Goal: Task Accomplishment & Management: Complete application form

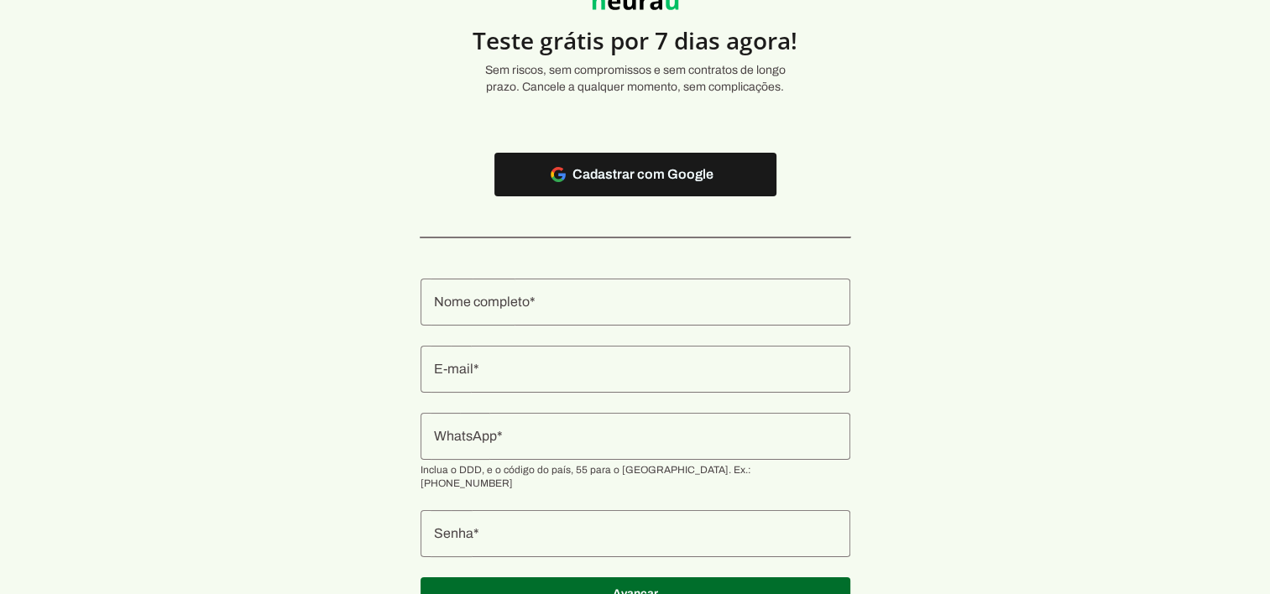
scroll to position [147, 0]
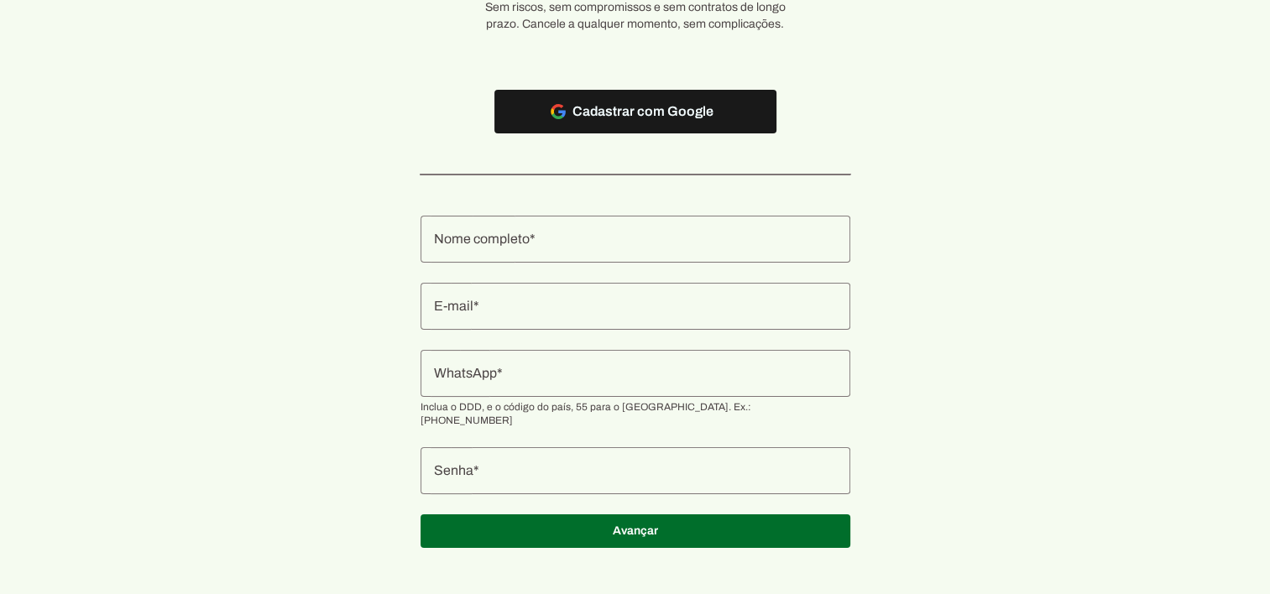
click at [702, 243] on input "Nome completo" at bounding box center [635, 239] width 403 height 20
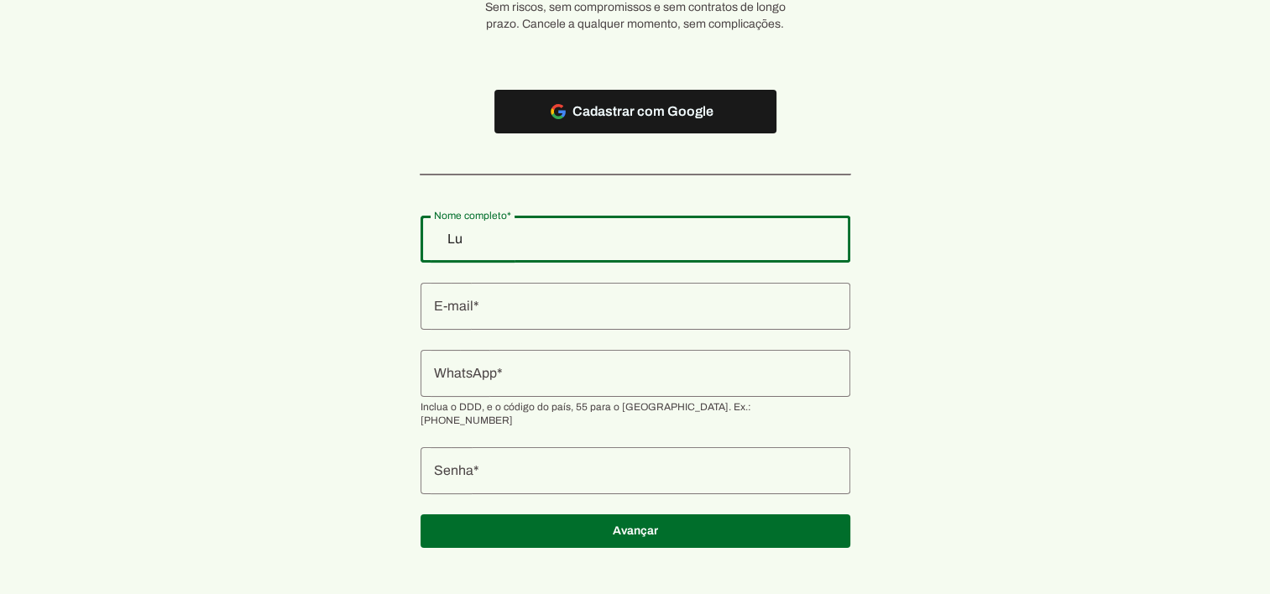
type input "L"
type input "[PERSON_NAME]"
type md-outlined-text-field "[PERSON_NAME]"
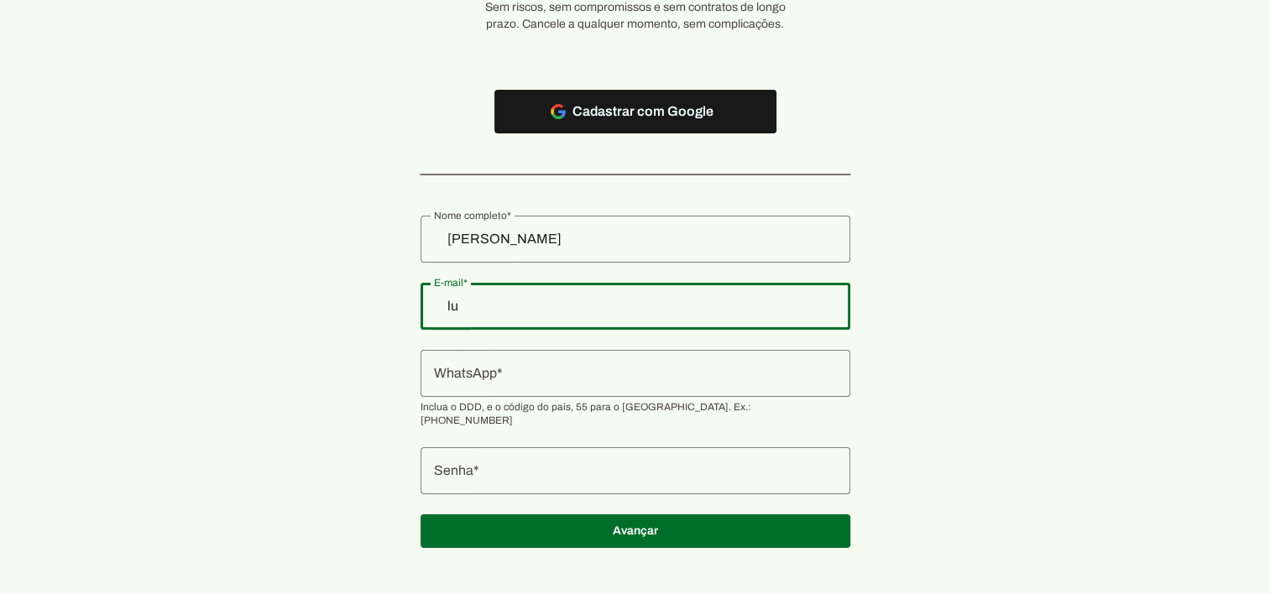
type input "l"
type input "[EMAIL_ADDRESS][DOMAIN_NAME]"
type md-outlined-text-field "[EMAIL_ADDRESS][DOMAIN_NAME]"
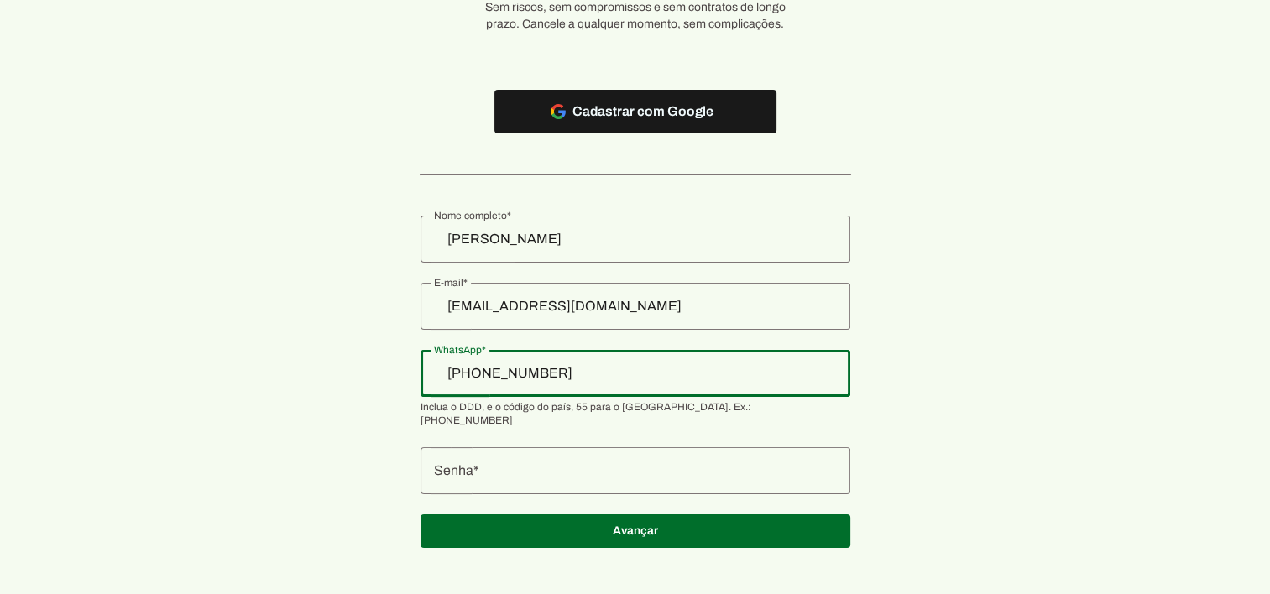
type input "[PHONE_NUMBER]"
type md-outlined-text-field "[PHONE_NUMBER]"
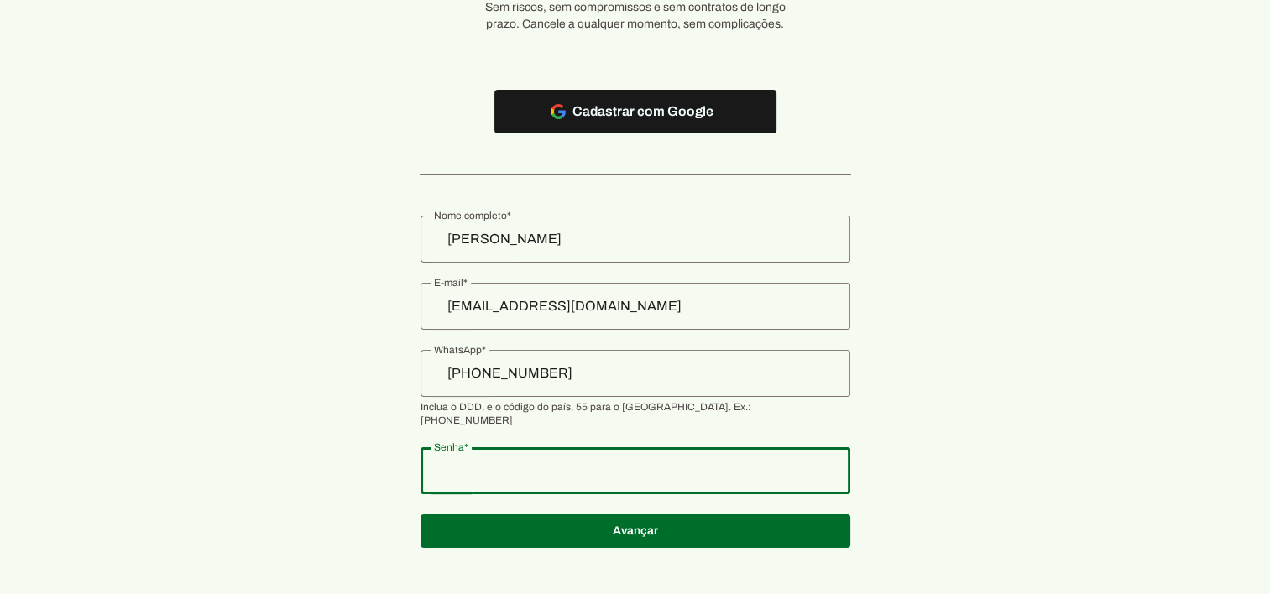
click at [453, 459] on section "Teste grátis por 7 dias agora! Sem riscos, sem compromissos e sem contratos de …" at bounding box center [635, 230] width 1270 height 675
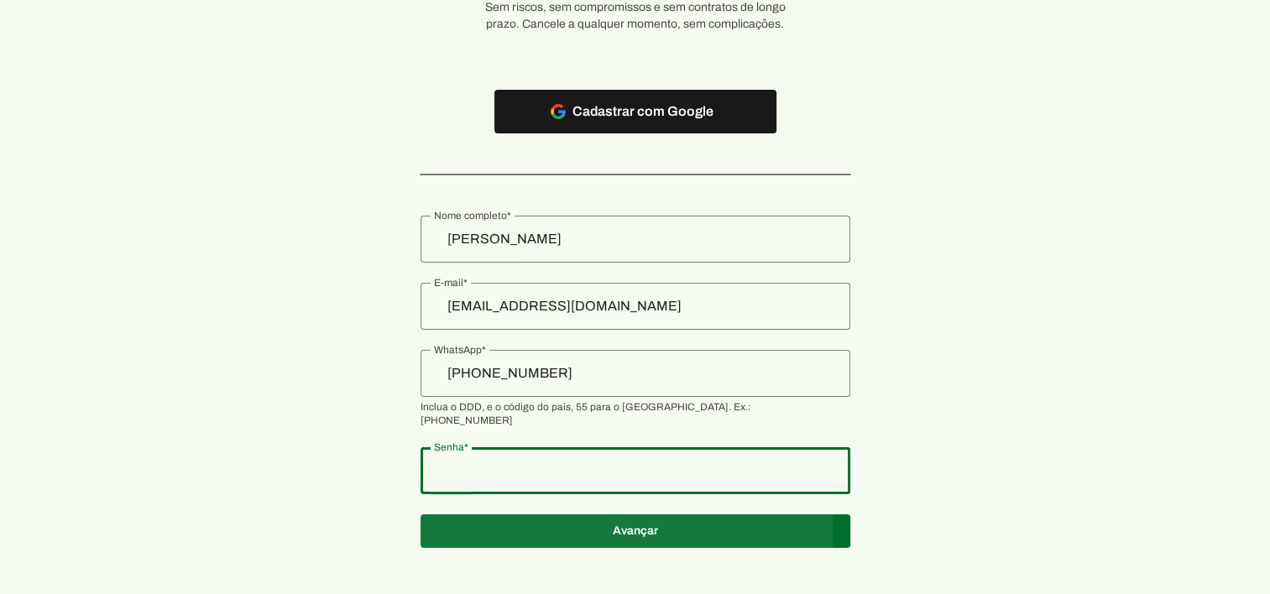
type md-outlined-text-field "@AnaRosa12@"
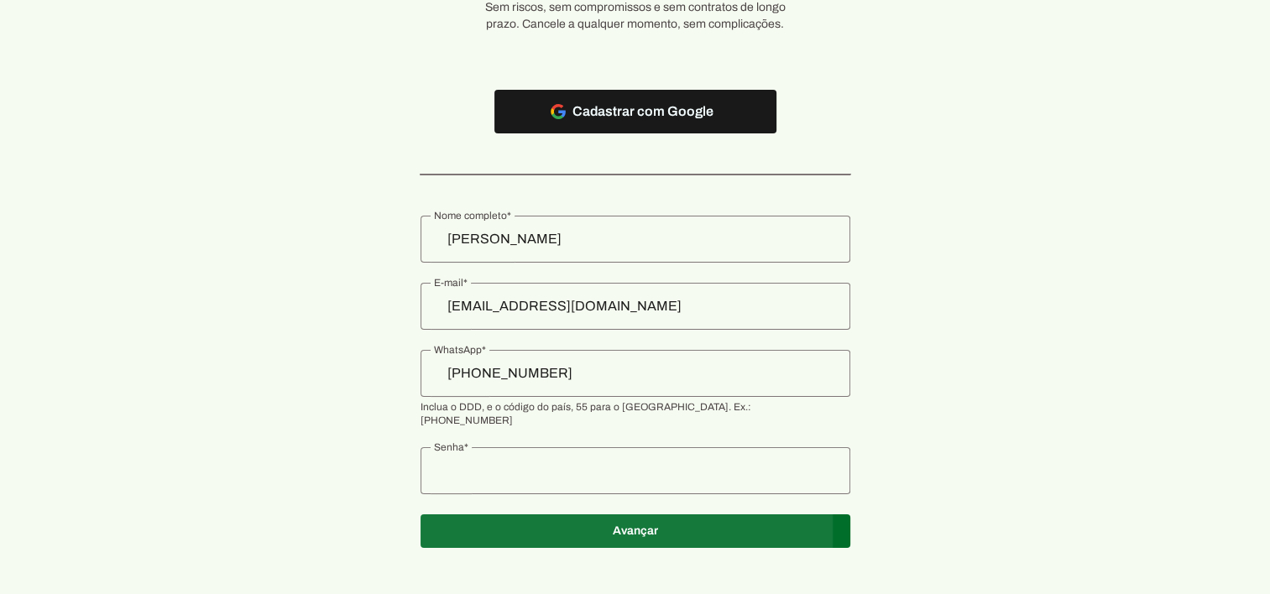
click at [671, 132] on span at bounding box center [636, 112] width 282 height 40
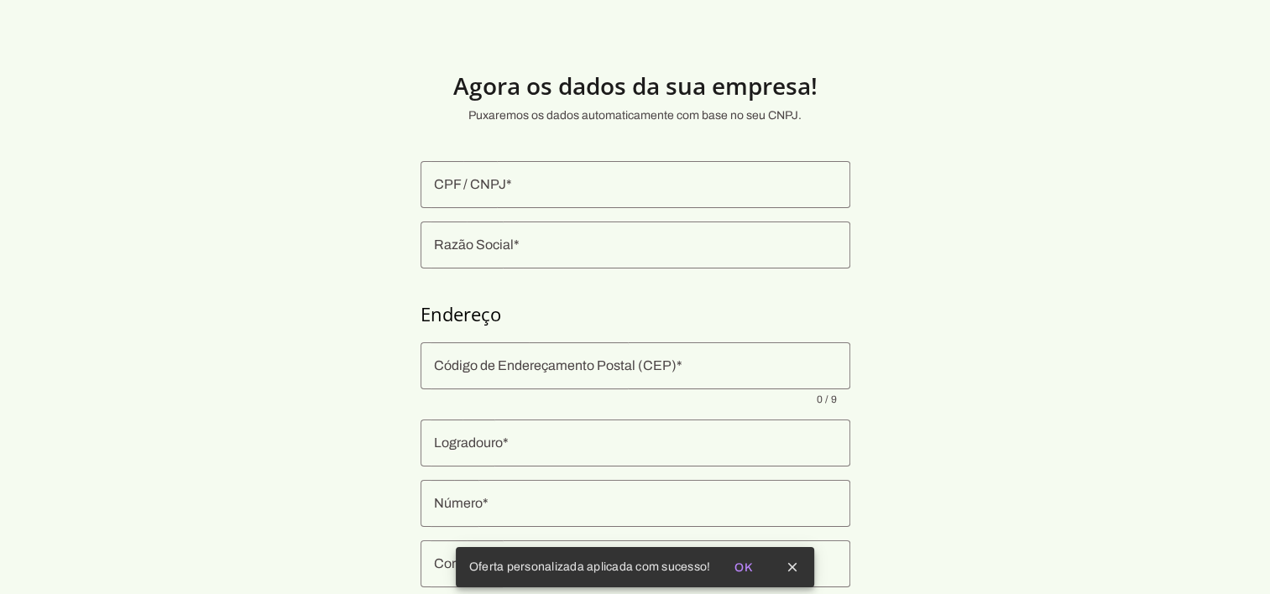
click at [626, 187] on input "CPF / CNPJ" at bounding box center [635, 185] width 403 height 20
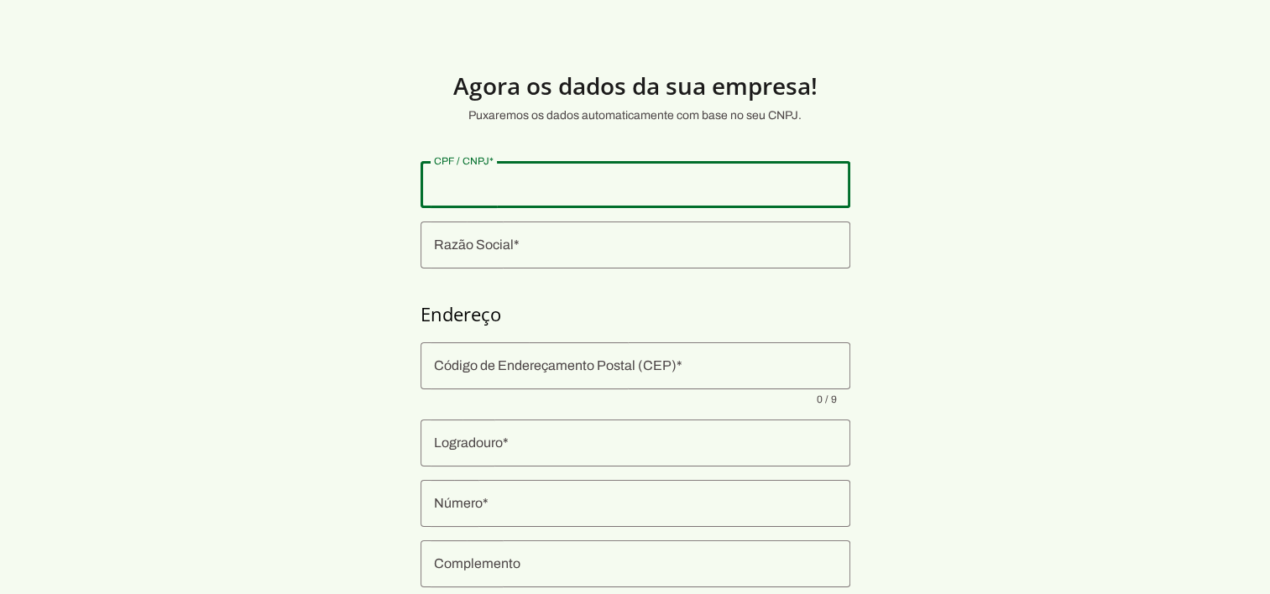
click at [541, 255] on div at bounding box center [636, 245] width 430 height 47
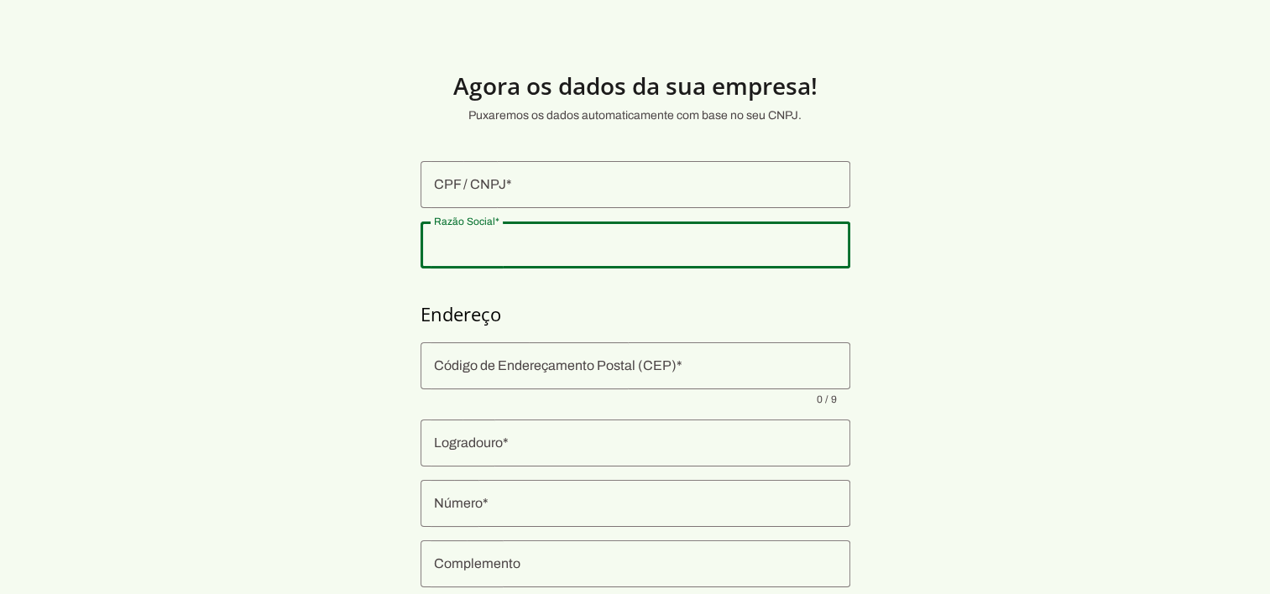
click at [615, 307] on h4 "Endereço" at bounding box center [636, 314] width 430 height 24
click at [636, 187] on input "CPF / CNPJ" at bounding box center [635, 185] width 403 height 20
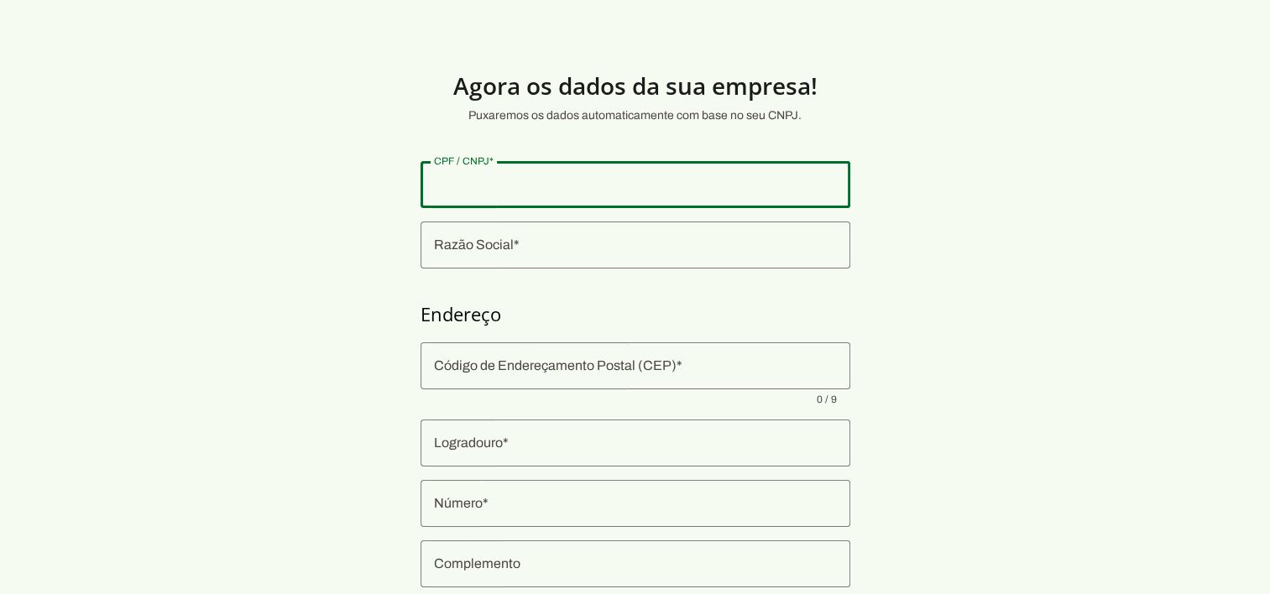
paste input "51.858.881/0001-17"
type input "51.858.881/0001-17"
click at [860, 229] on section "Agora os dados da sua empresa! Puxaremos os dados automaticamente com base no s…" at bounding box center [635, 404] width 1270 height 729
click at [910, 233] on section "Agora os dados da sua empresa! Puxaremos os dados automaticamente com base no s…" at bounding box center [635, 404] width 1270 height 729
click at [762, 191] on input "51.858.881/0001-17" at bounding box center [635, 185] width 403 height 20
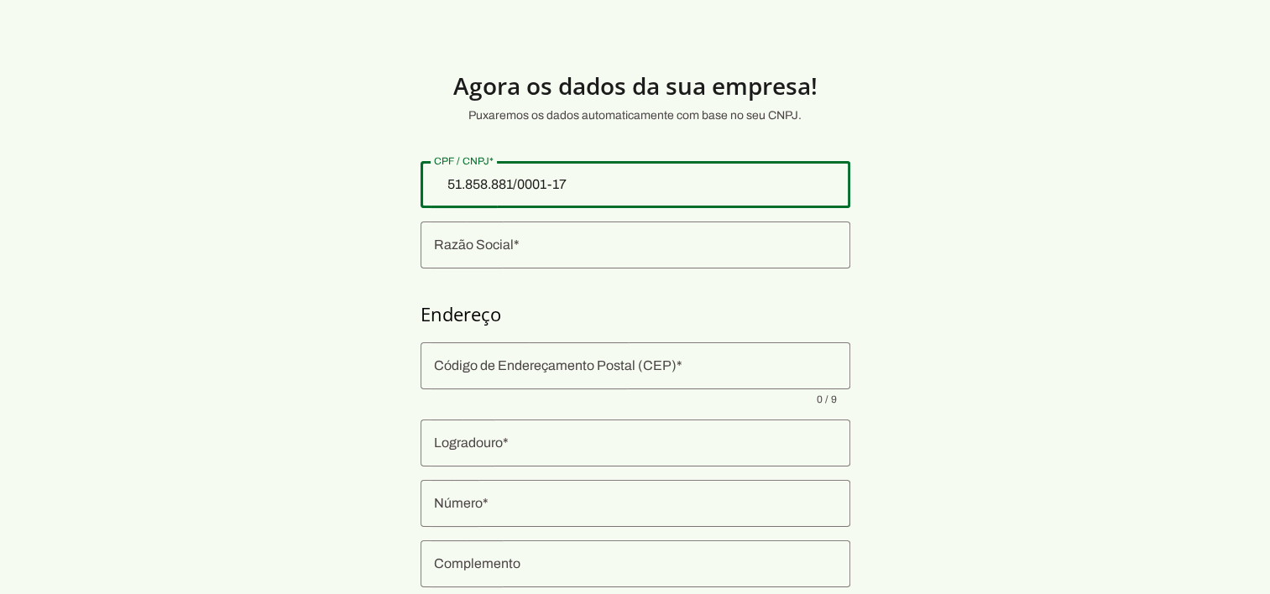
type md-outlined-text-field "51.858.881/0001-17"
type input "LEBRE ARTIGOS ESPORTIVOS LTDA"
type input "Rua Bage"
type input "294"
type input "[GEOGRAPHIC_DATA]"
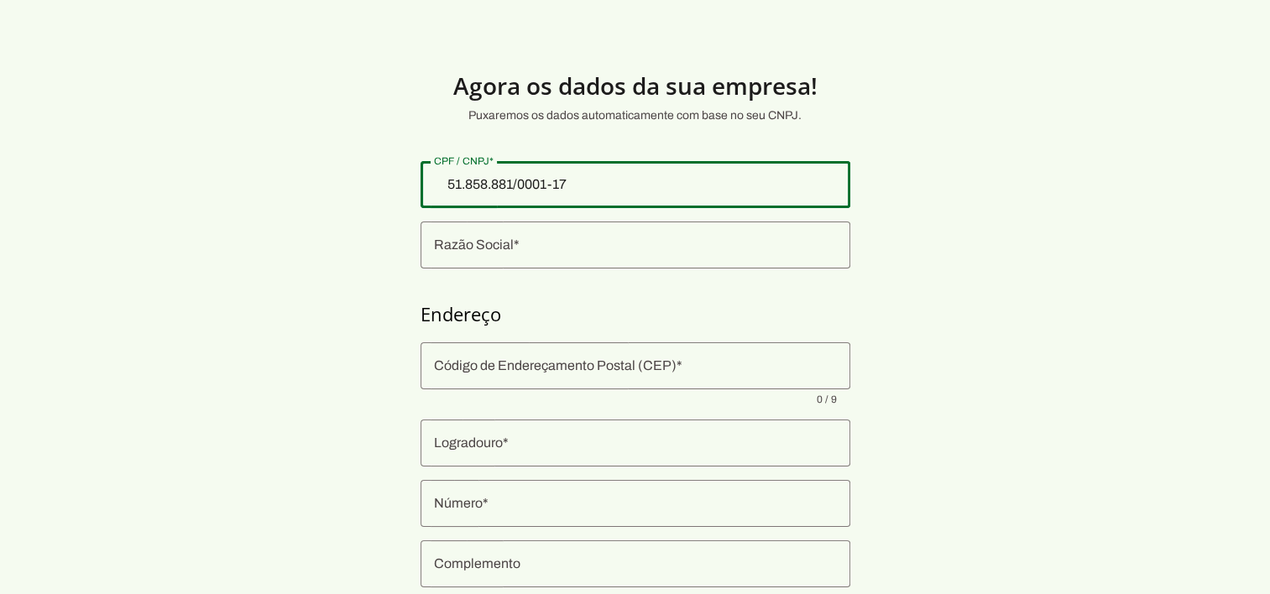
type input "[GEOGRAPHIC_DATA]"
type input "SP"
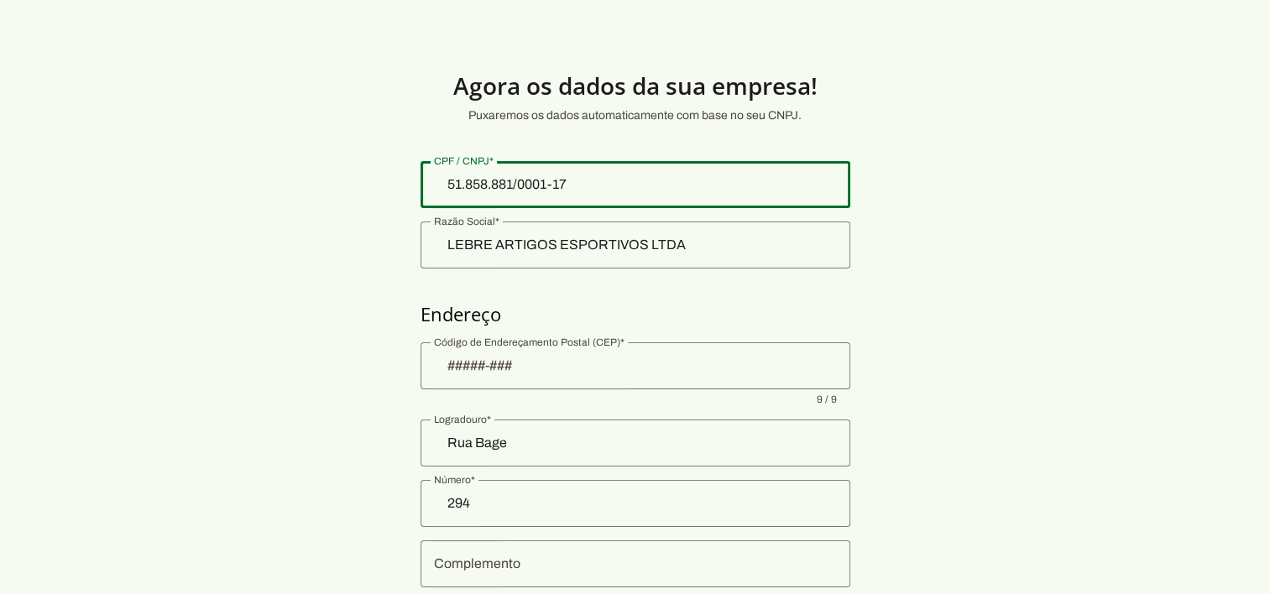
click at [971, 208] on section "Agora os dados da sua empresa! Puxaremos os dados automaticamente com base no s…" at bounding box center [635, 404] width 1270 height 729
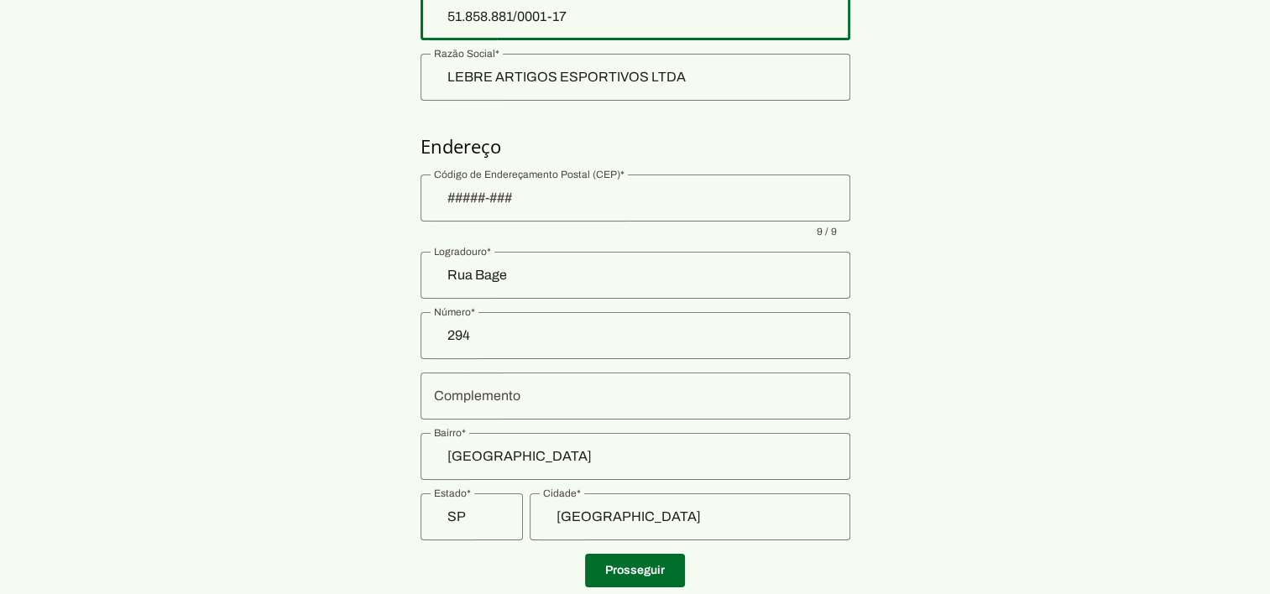
scroll to position [215, 0]
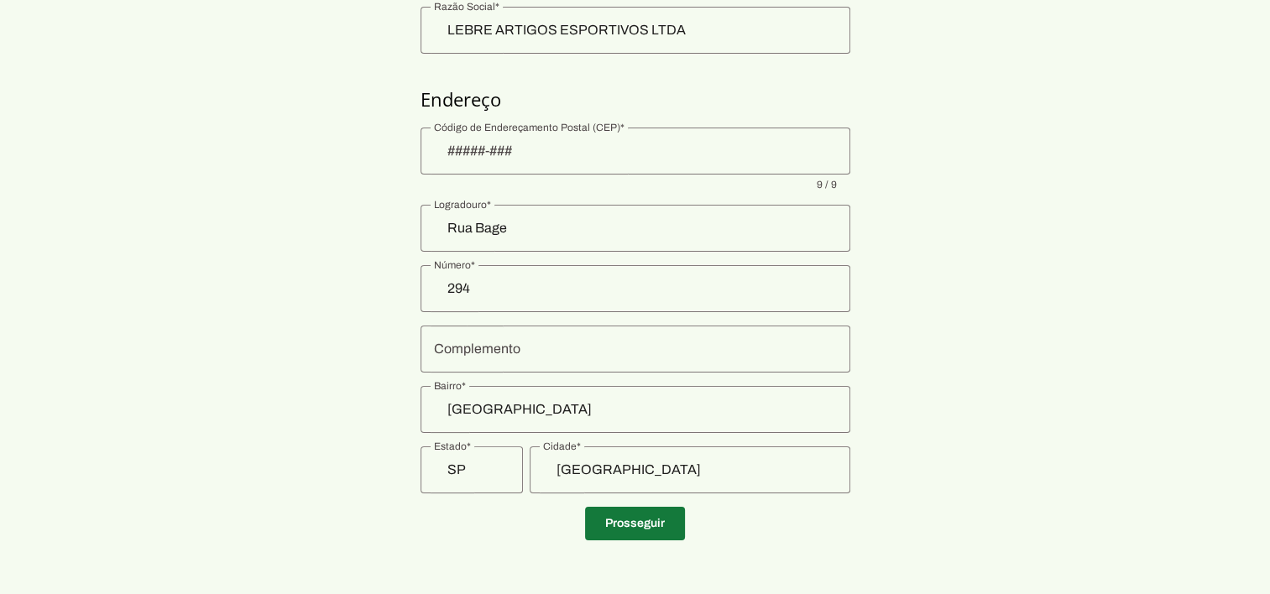
click at [668, 534] on span at bounding box center [635, 524] width 100 height 40
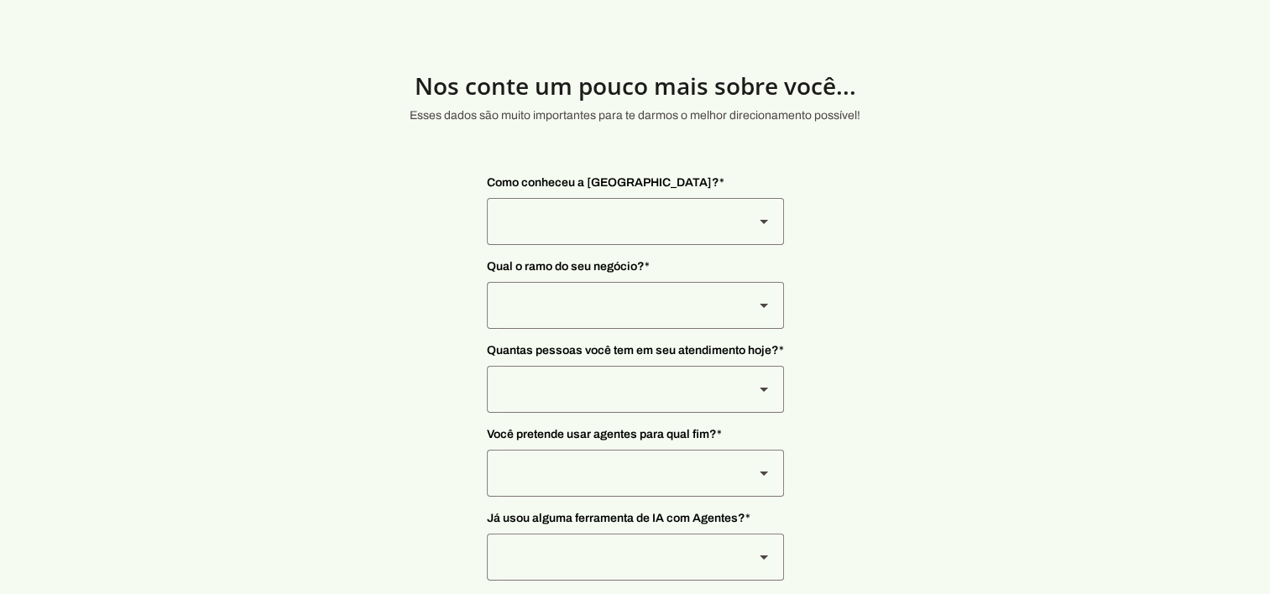
click at [759, 216] on slot at bounding box center [764, 222] width 20 height 20
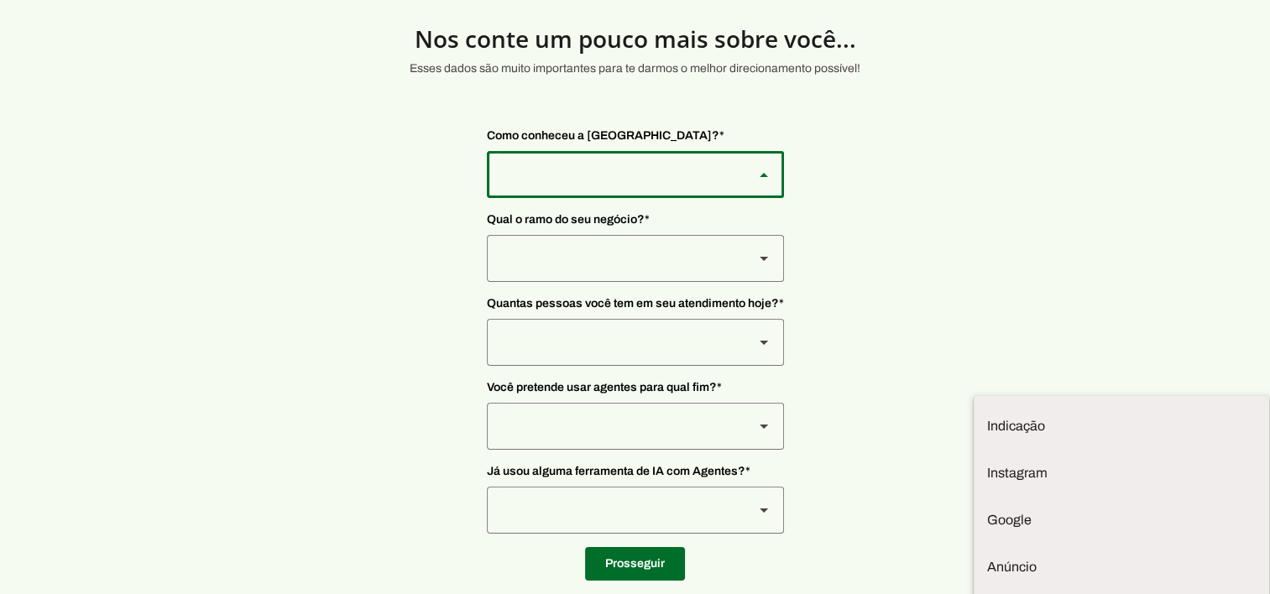
scroll to position [74, 0]
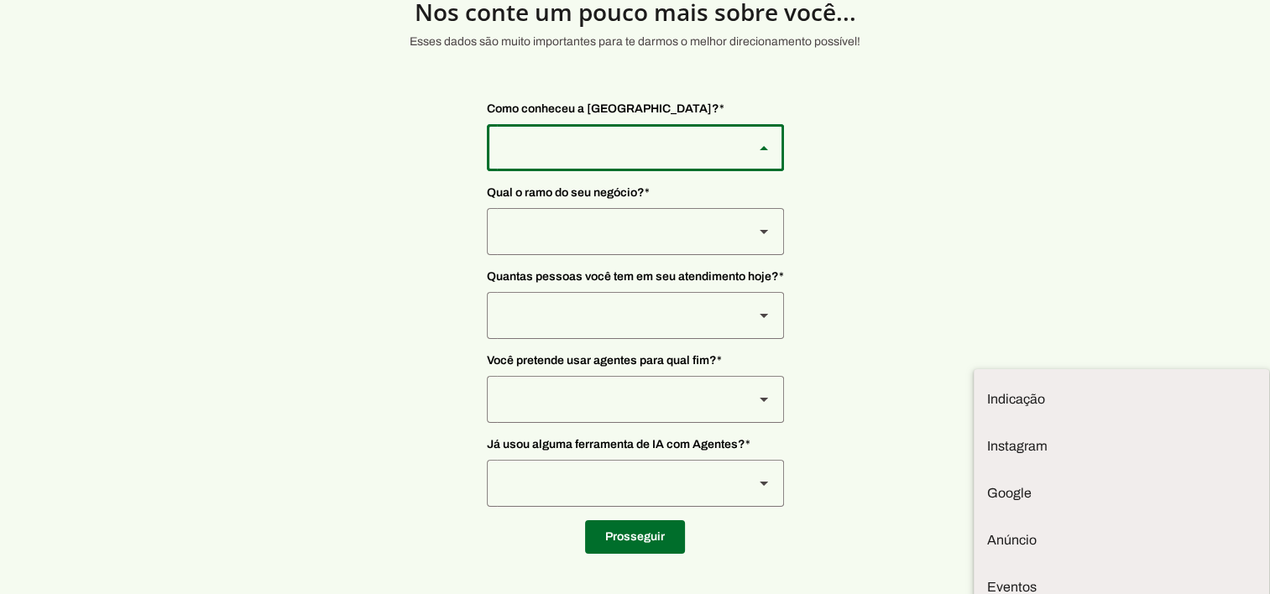
click at [974, 423] on md-item "Outros" at bounding box center [1122, 399] width 296 height 47
type md-outlined-select "2T9npeis8Wh8Ak2FRLcI"
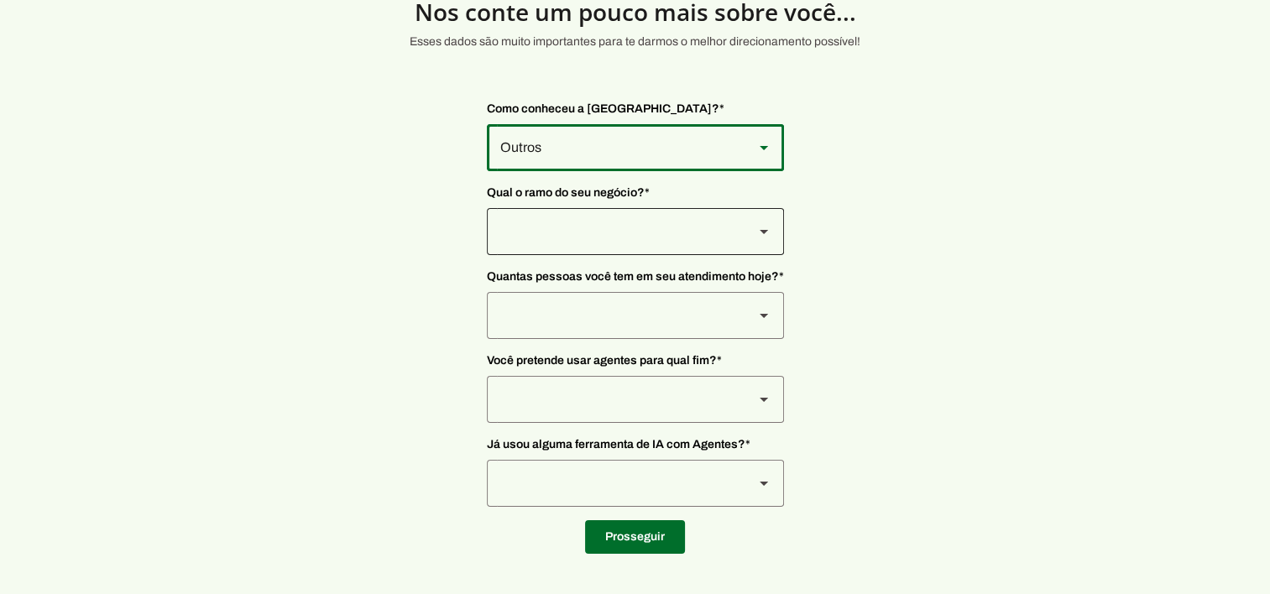
click at [746, 171] on div at bounding box center [764, 147] width 40 height 47
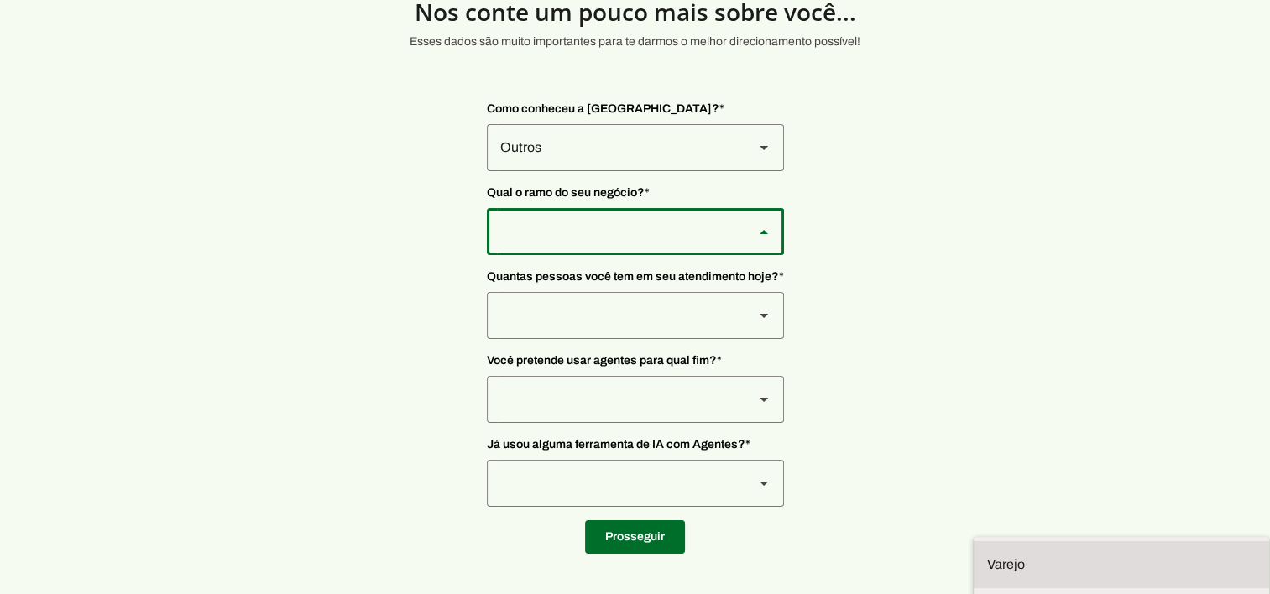
scroll to position [3, 0]
click at [0, 0] on slot at bounding box center [0, 0] width 0 height 0
type md-outlined-select "8jF4X7Lv6TKjTeZ7ZbgY"
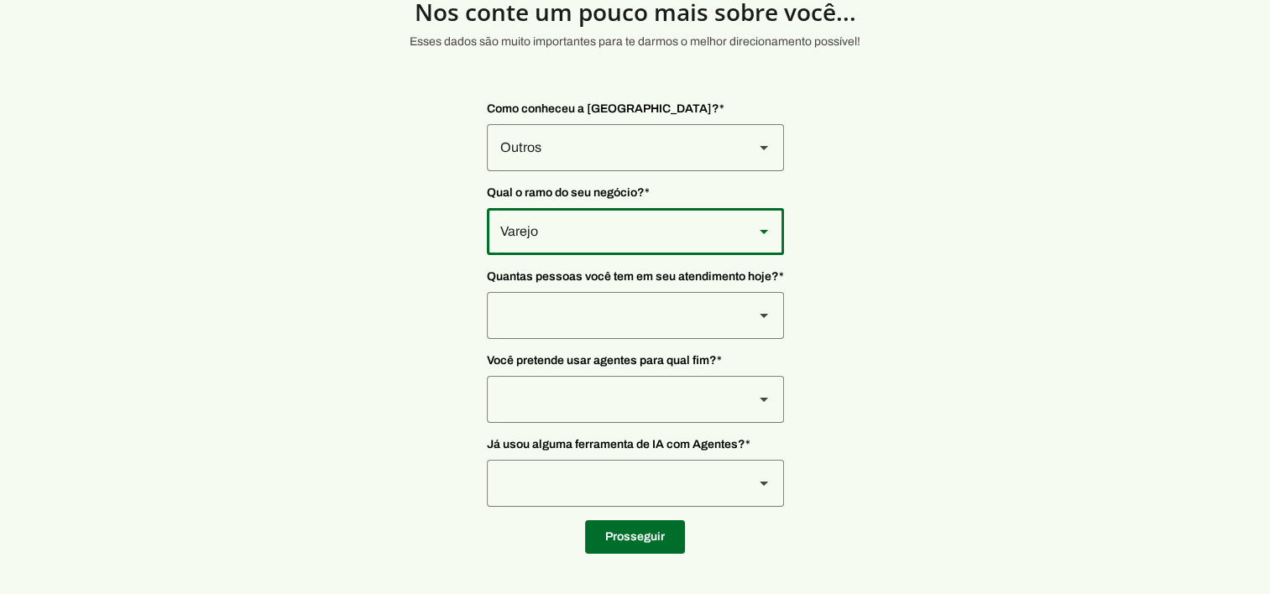
click at [754, 158] on slot at bounding box center [764, 148] width 20 height 20
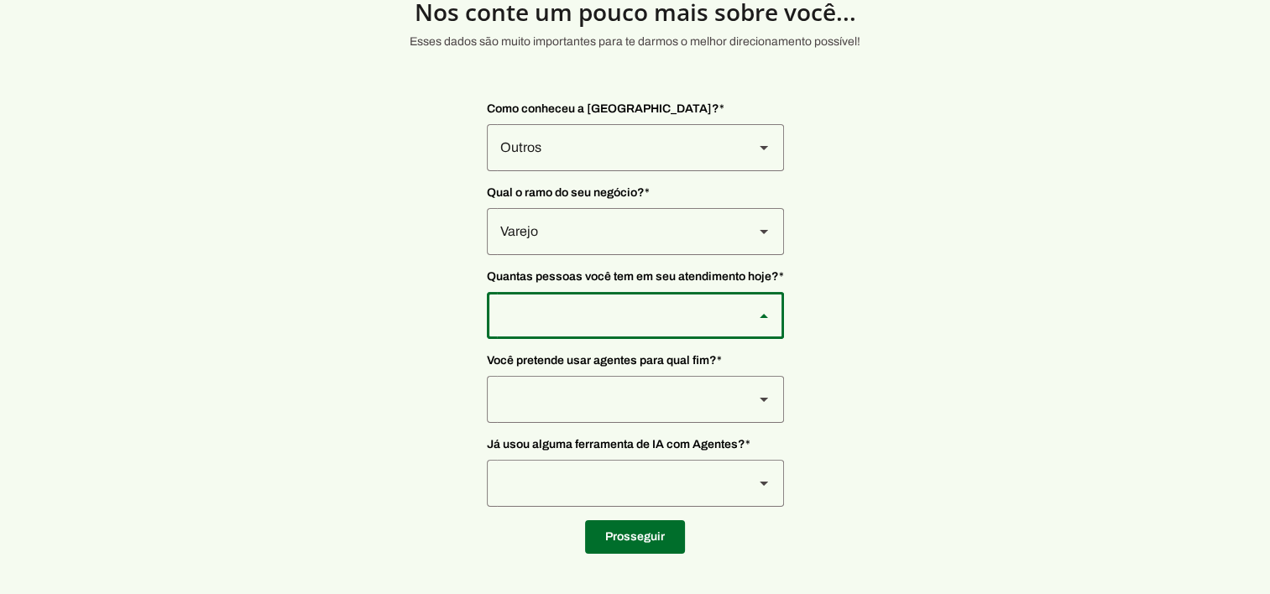
click at [0, 0] on slot at bounding box center [0, 0] width 0 height 0
type md-outlined-select "yHmeUixsC5IlBgFUkJwN"
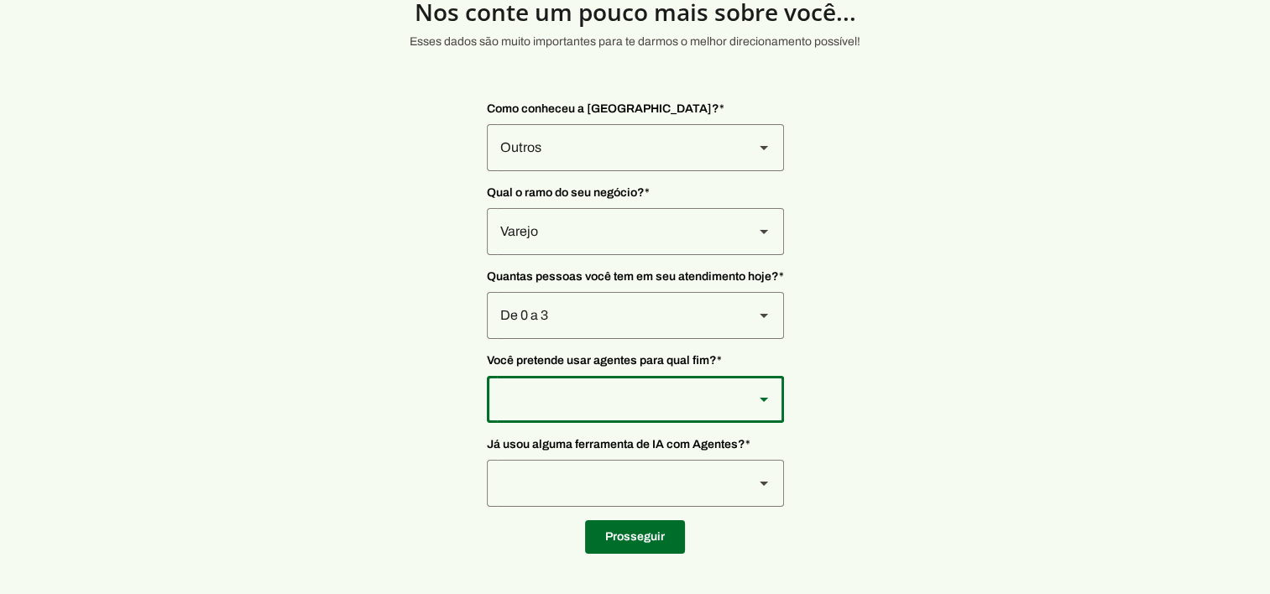
click at [739, 401] on div at bounding box center [635, 399] width 297 height 47
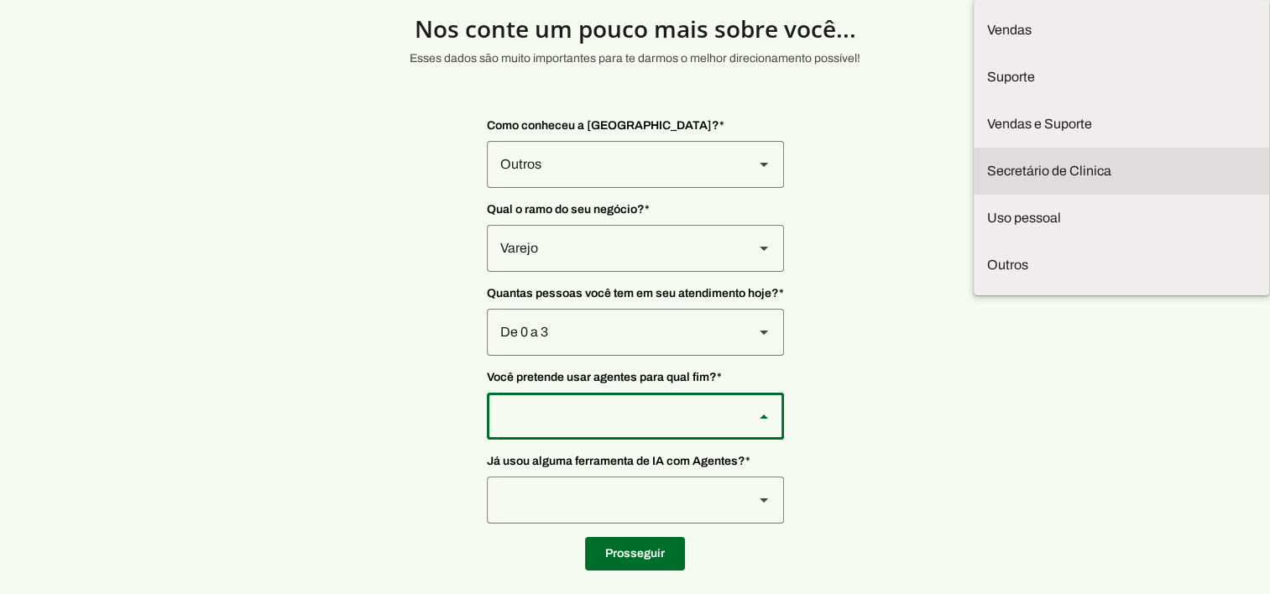
scroll to position [74, 0]
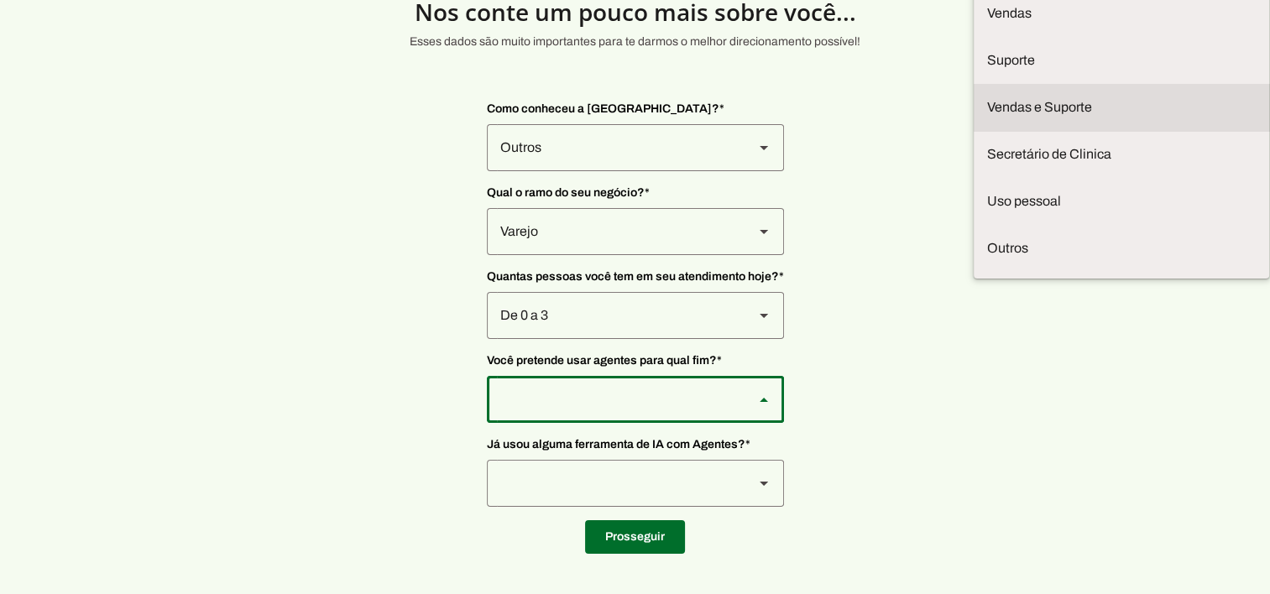
click at [0, 0] on slot at bounding box center [0, 0] width 0 height 0
type md-outlined-select "LGV6UAW7vmmJy71KmeMz"
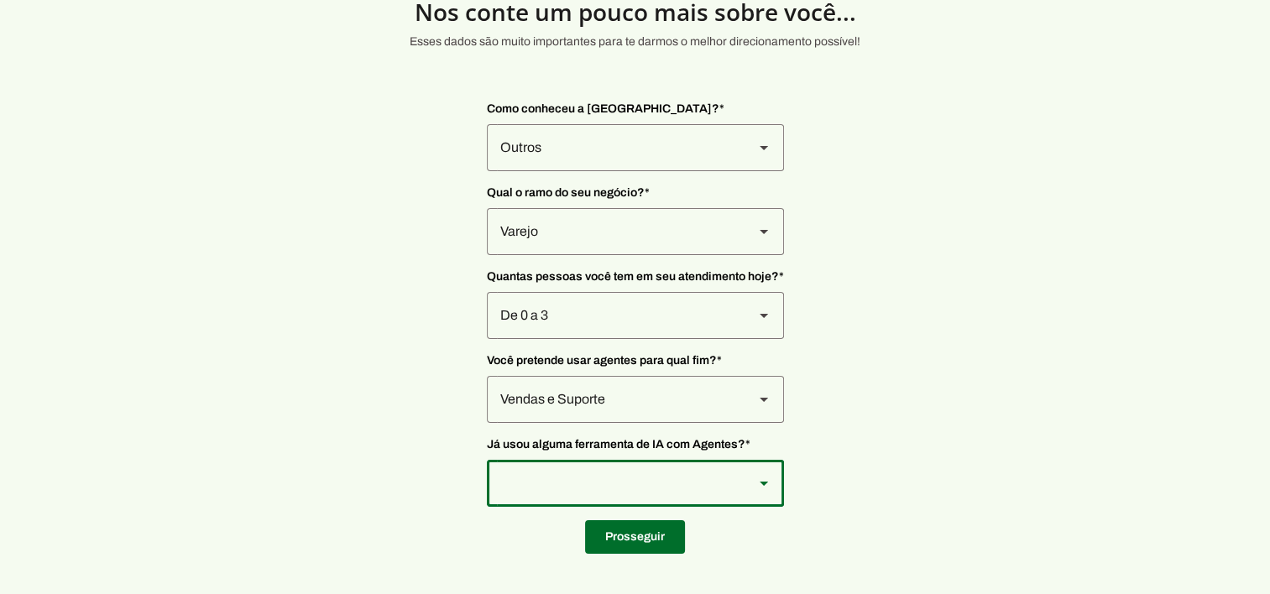
click at [744, 491] on div at bounding box center [764, 483] width 40 height 47
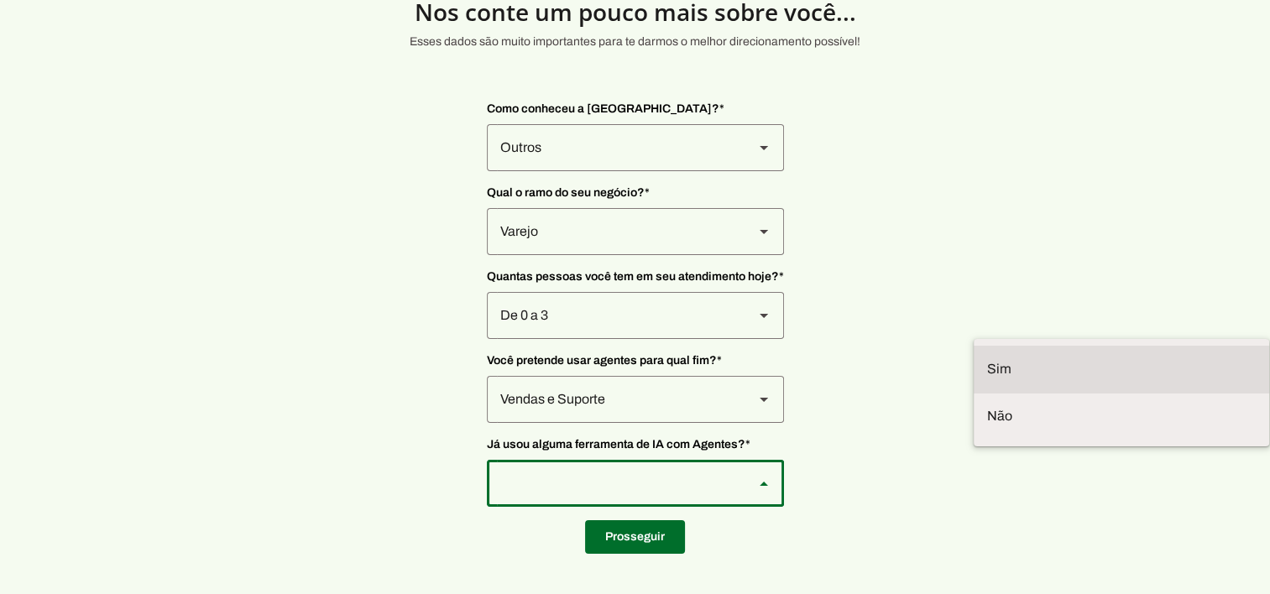
click at [0, 0] on slot at bounding box center [0, 0] width 0 height 0
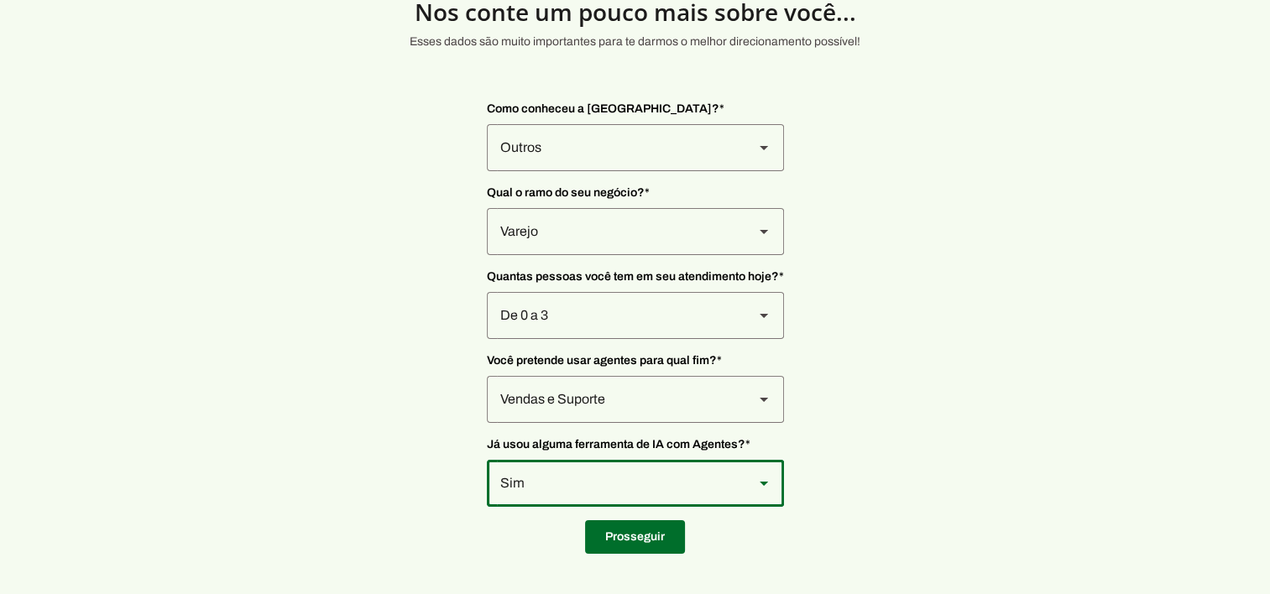
click at [739, 171] on div "Sim" at bounding box center [614, 147] width 254 height 47
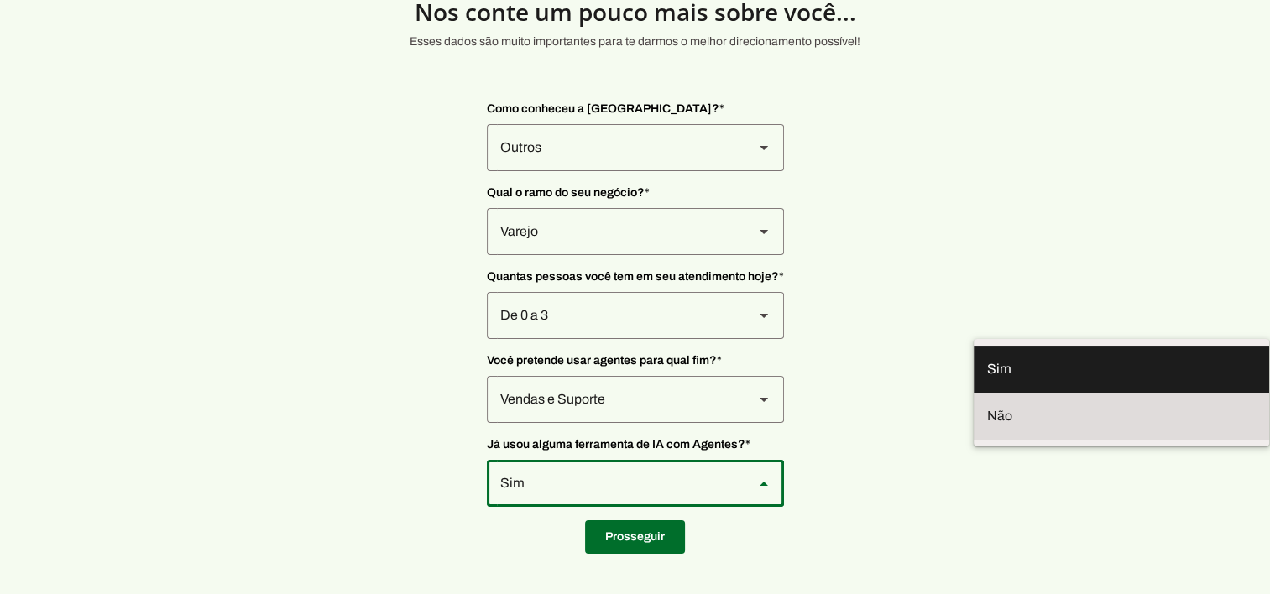
click at [0, 0] on slot at bounding box center [0, 0] width 0 height 0
type md-outlined-select "YJTivUP5LYteilvK0BaA"
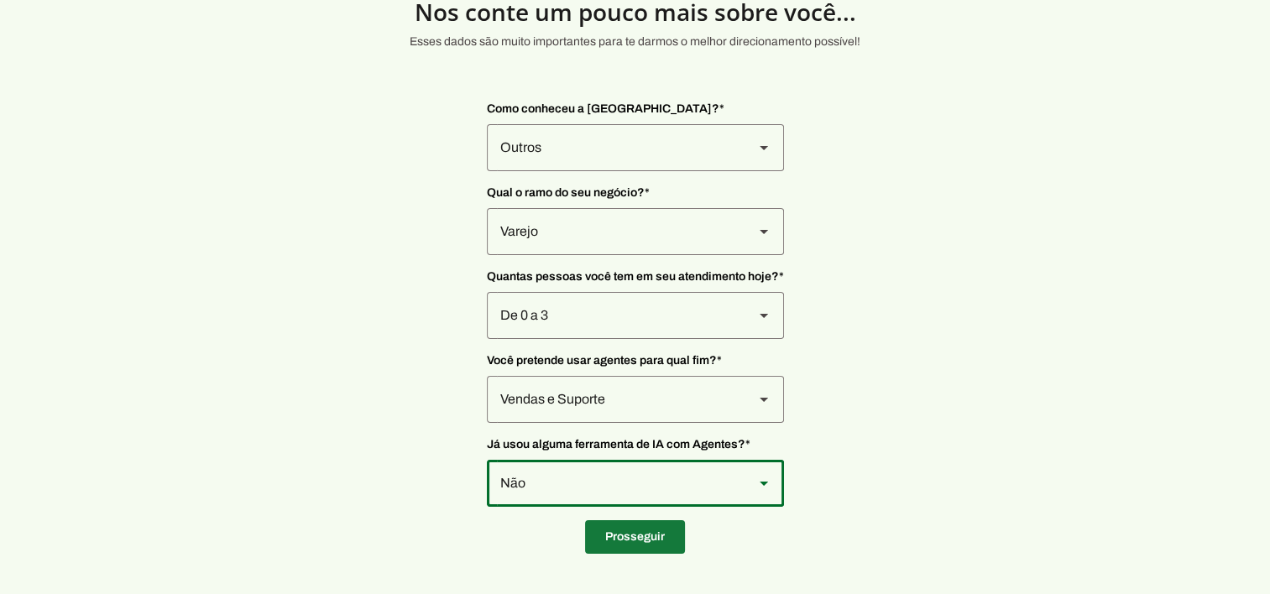
click at [622, 537] on span at bounding box center [635, 537] width 100 height 40
type input "Rua Bage"
type input "294"
type input "[GEOGRAPHIC_DATA]"
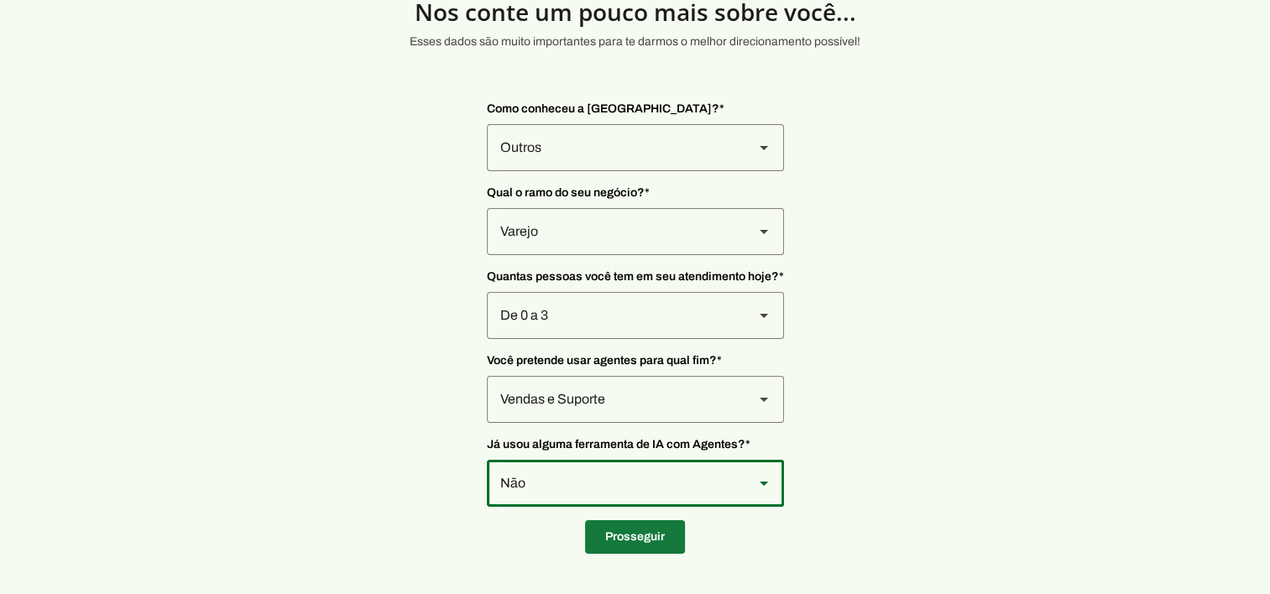
type input "SP"
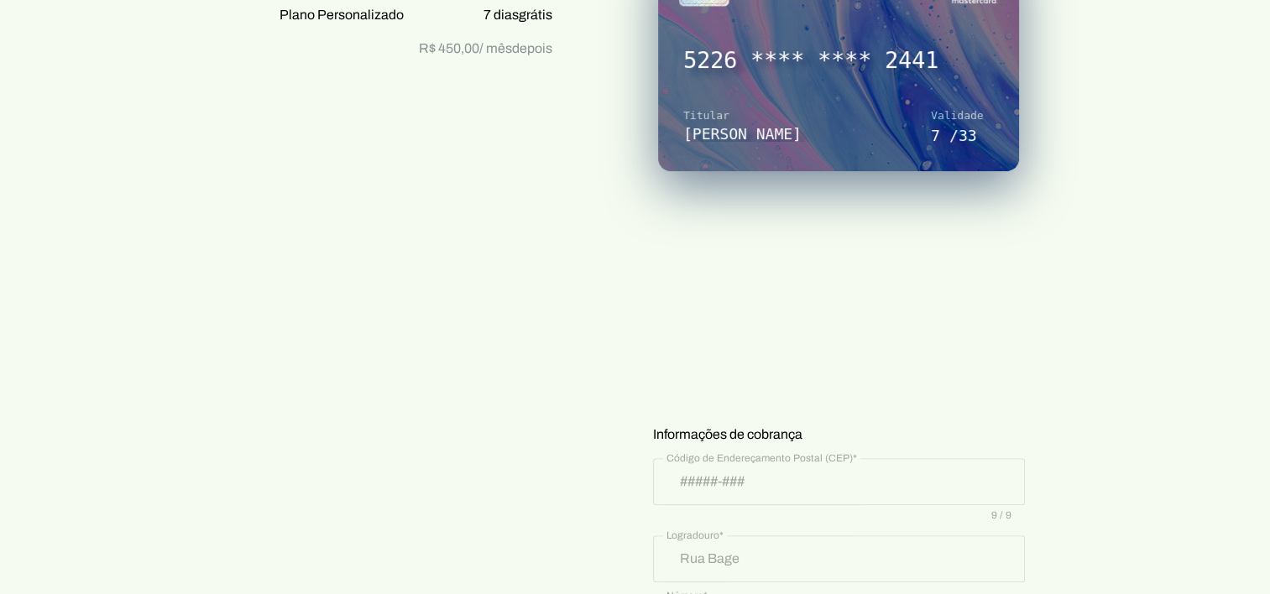
scroll to position [359, 0]
click at [1081, 359] on section "Prontinho, agora só colocar o cartão! Nada será cobrado agora, apenas após os 7…" at bounding box center [635, 369] width 1270 height 1377
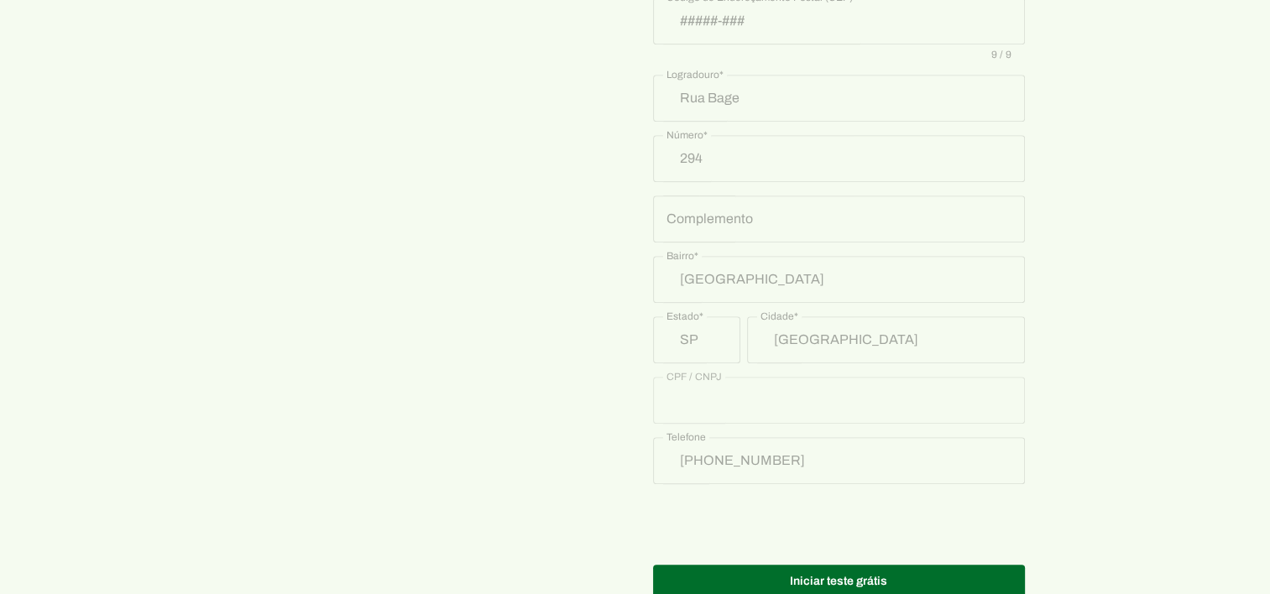
scroll to position [863, 0]
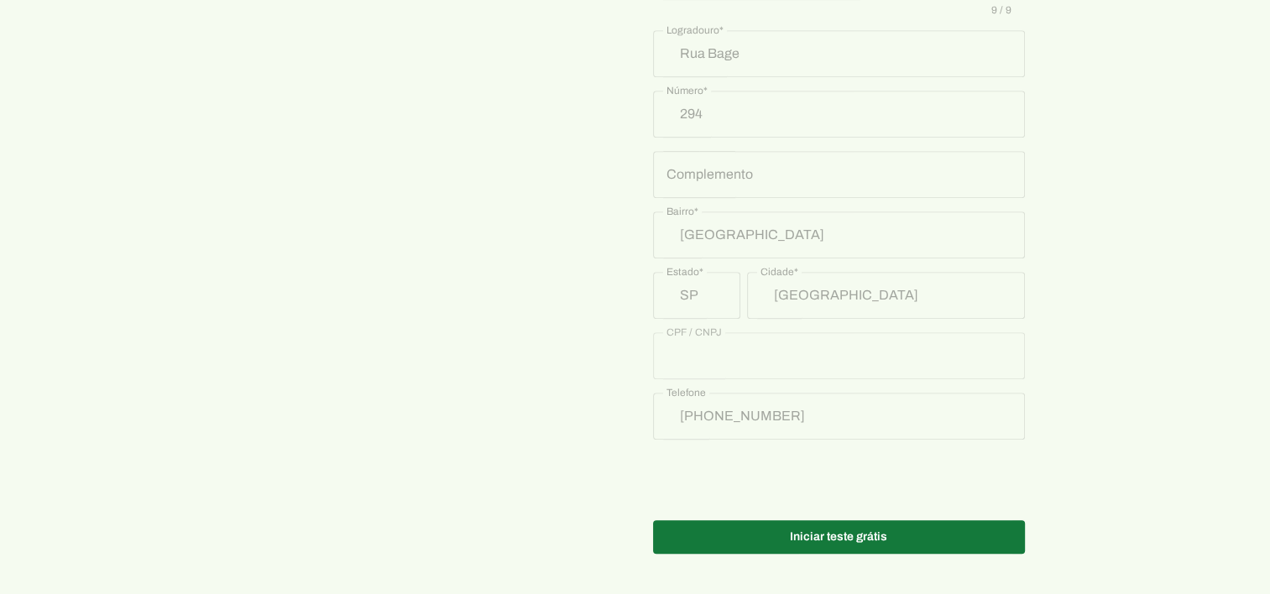
click at [838, 539] on span at bounding box center [839, 537] width 372 height 40
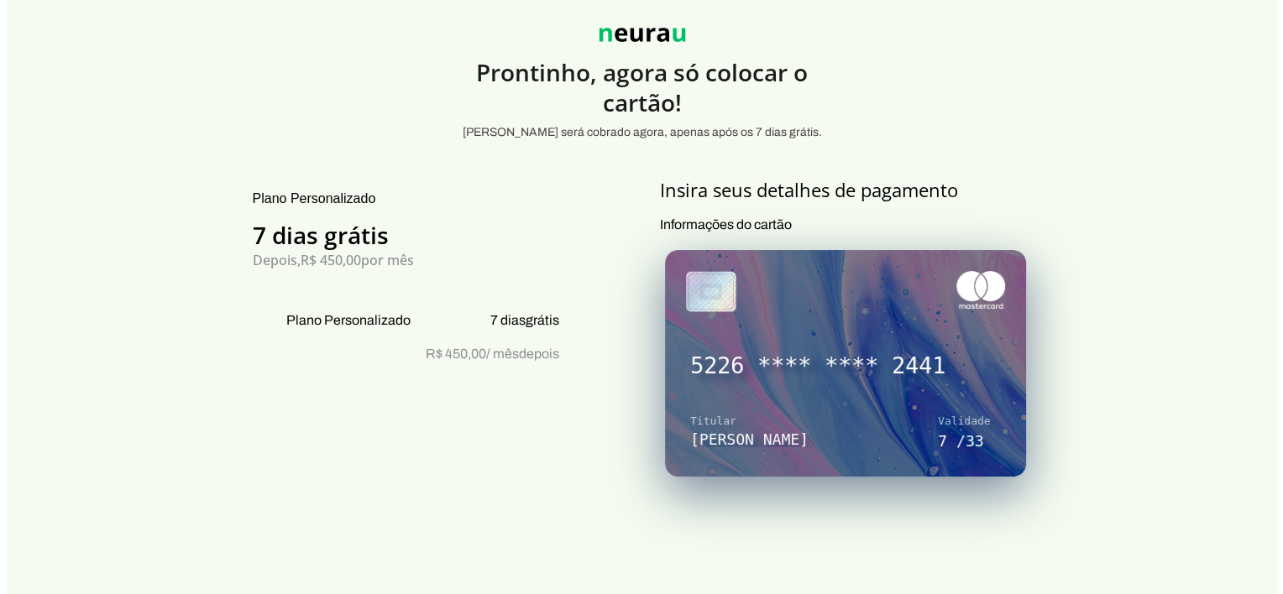
scroll to position [0, 0]
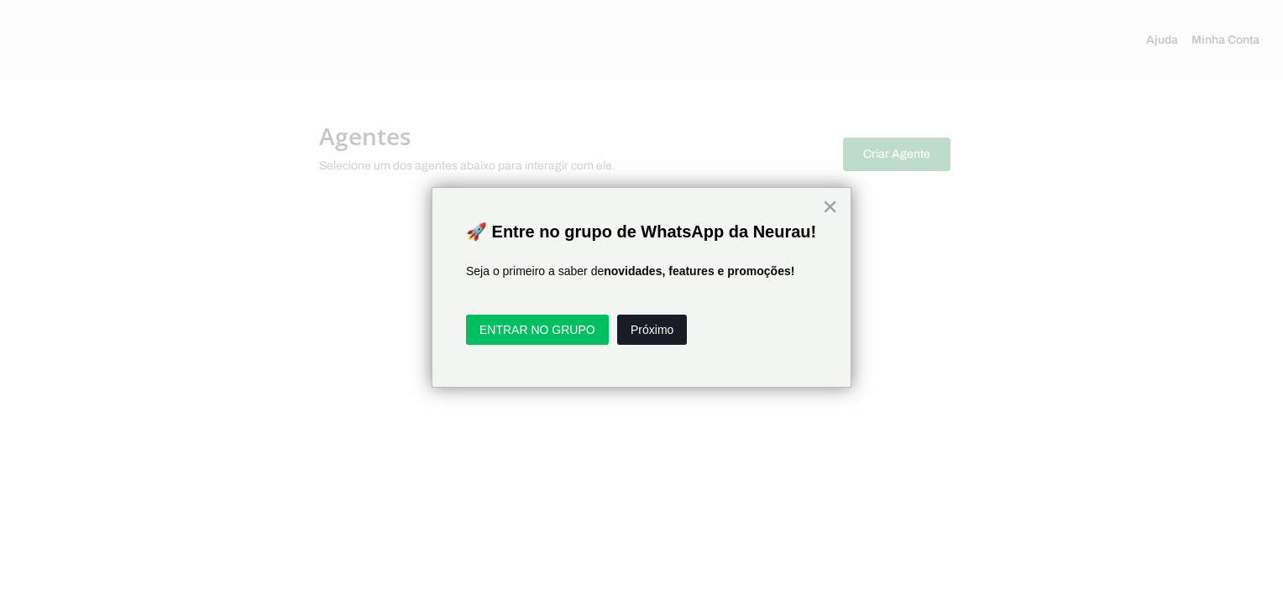
click at [668, 345] on button "Próximo" at bounding box center [652, 330] width 70 height 30
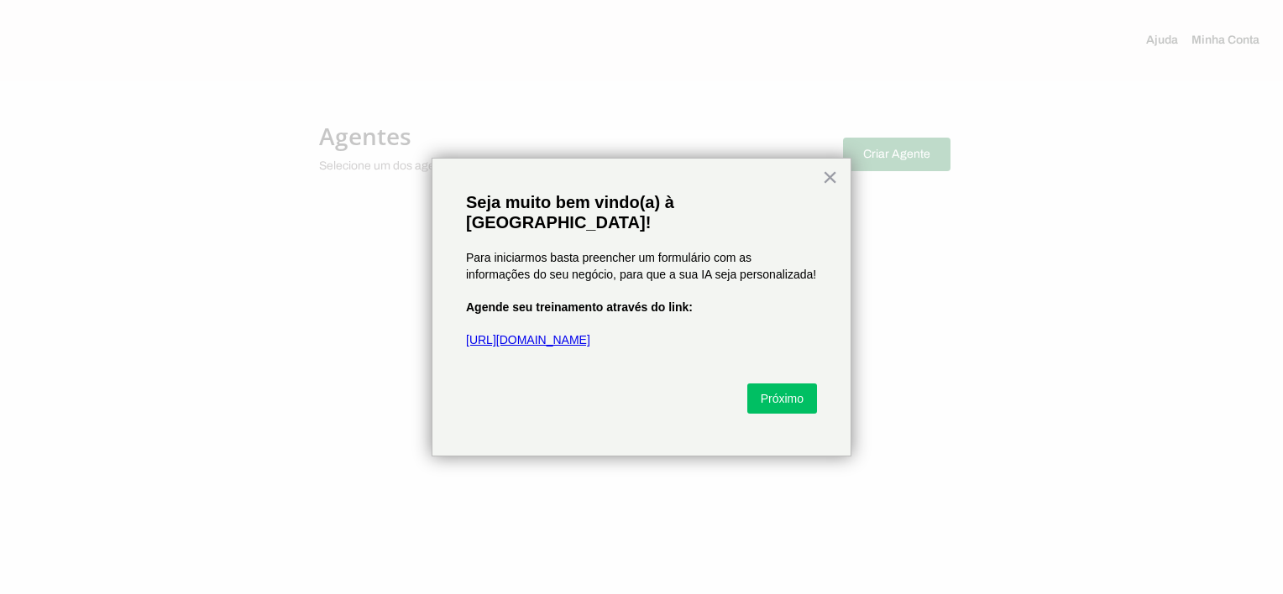
click at [563, 333] on link "[URL][DOMAIN_NAME]" at bounding box center [528, 339] width 124 height 13
